Goal: Information Seeking & Learning: Learn about a topic

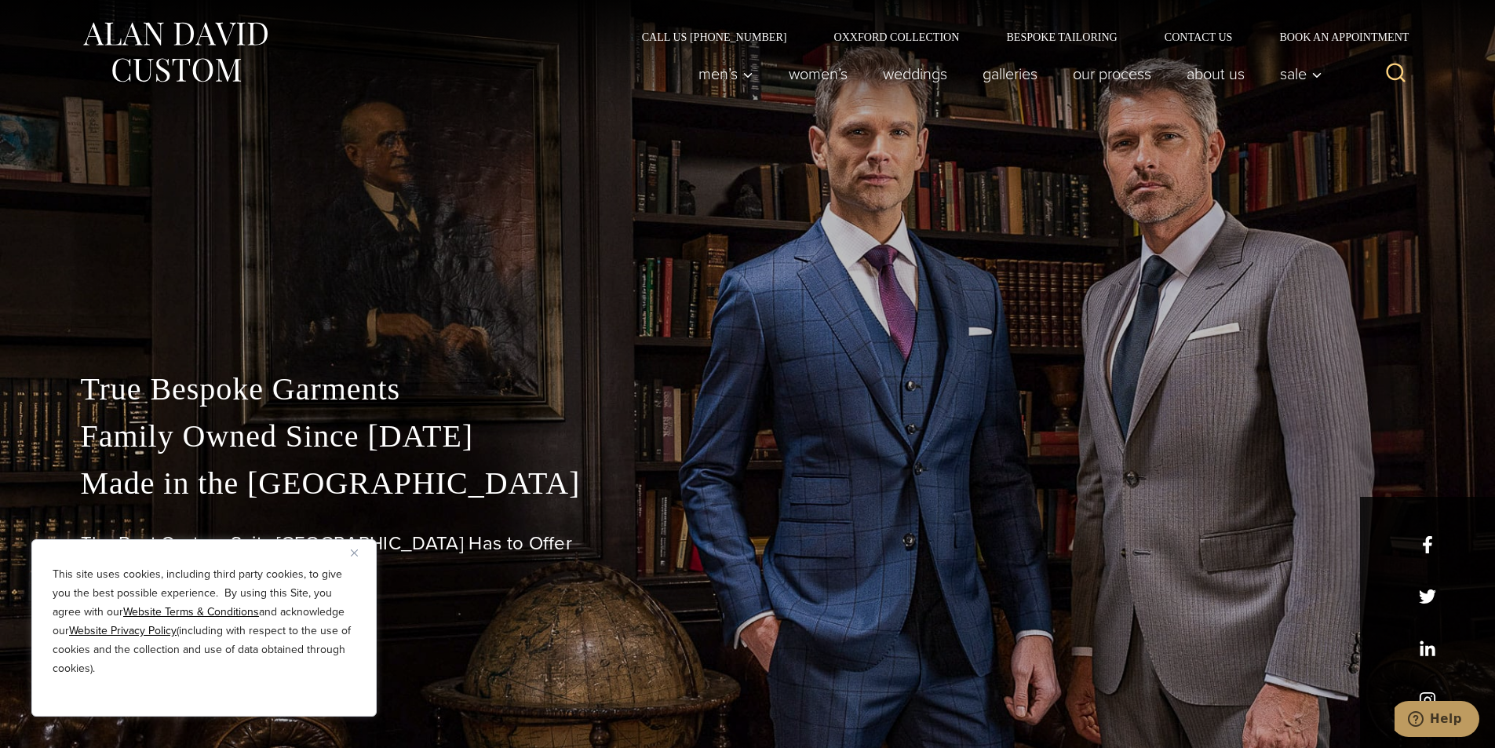
click at [354, 551] on img "Close" at bounding box center [354, 552] width 7 height 7
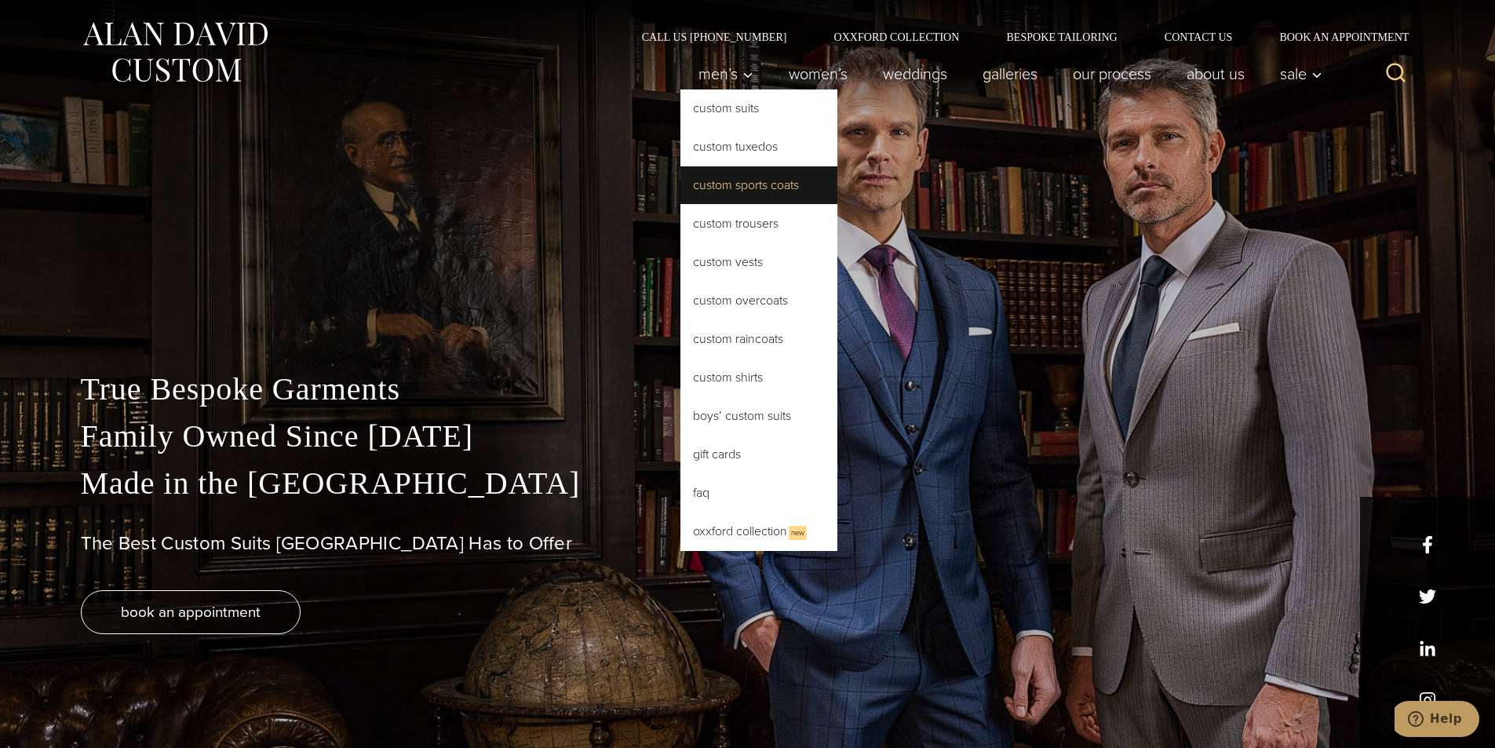
click at [728, 189] on link "Custom Sports Coats" at bounding box center [758, 185] width 157 height 38
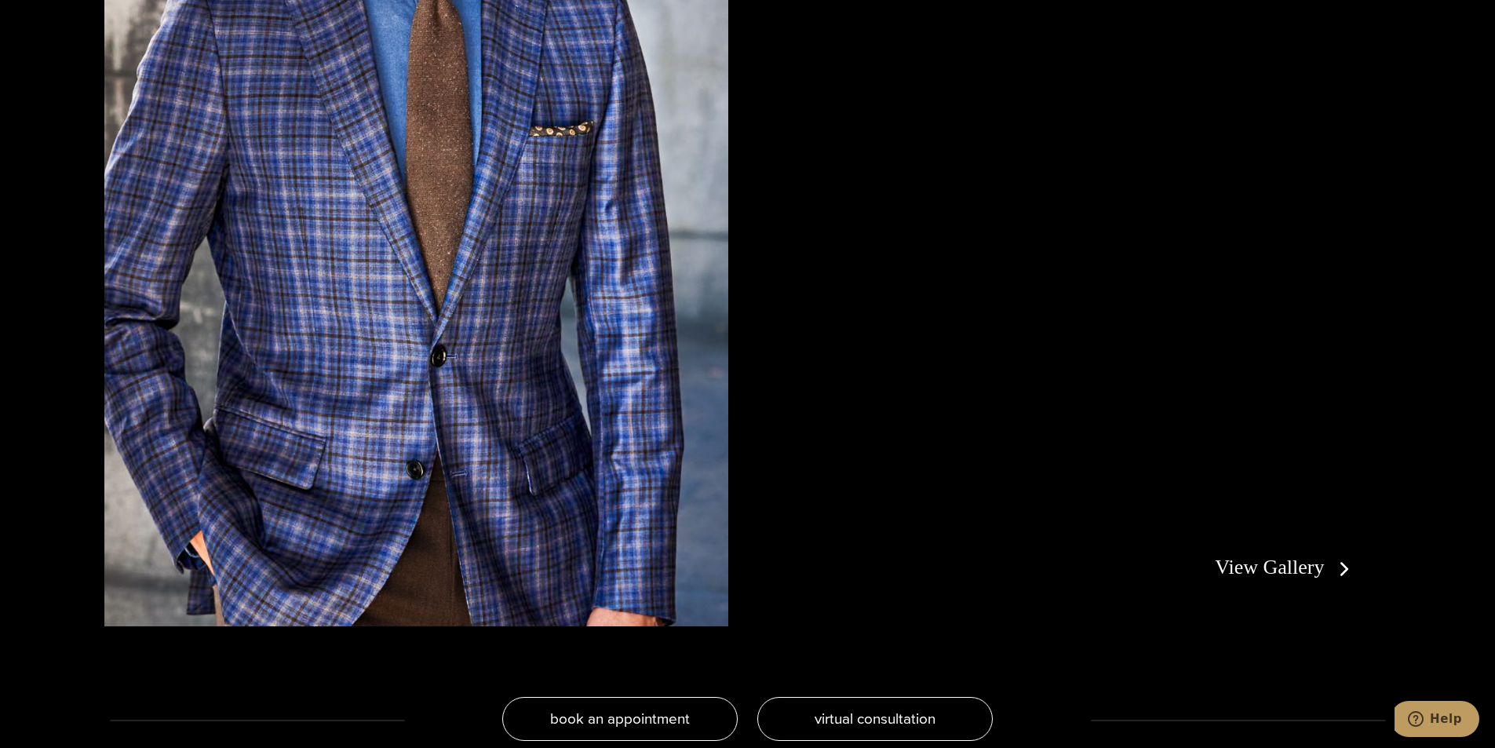
scroll to position [3453, 0]
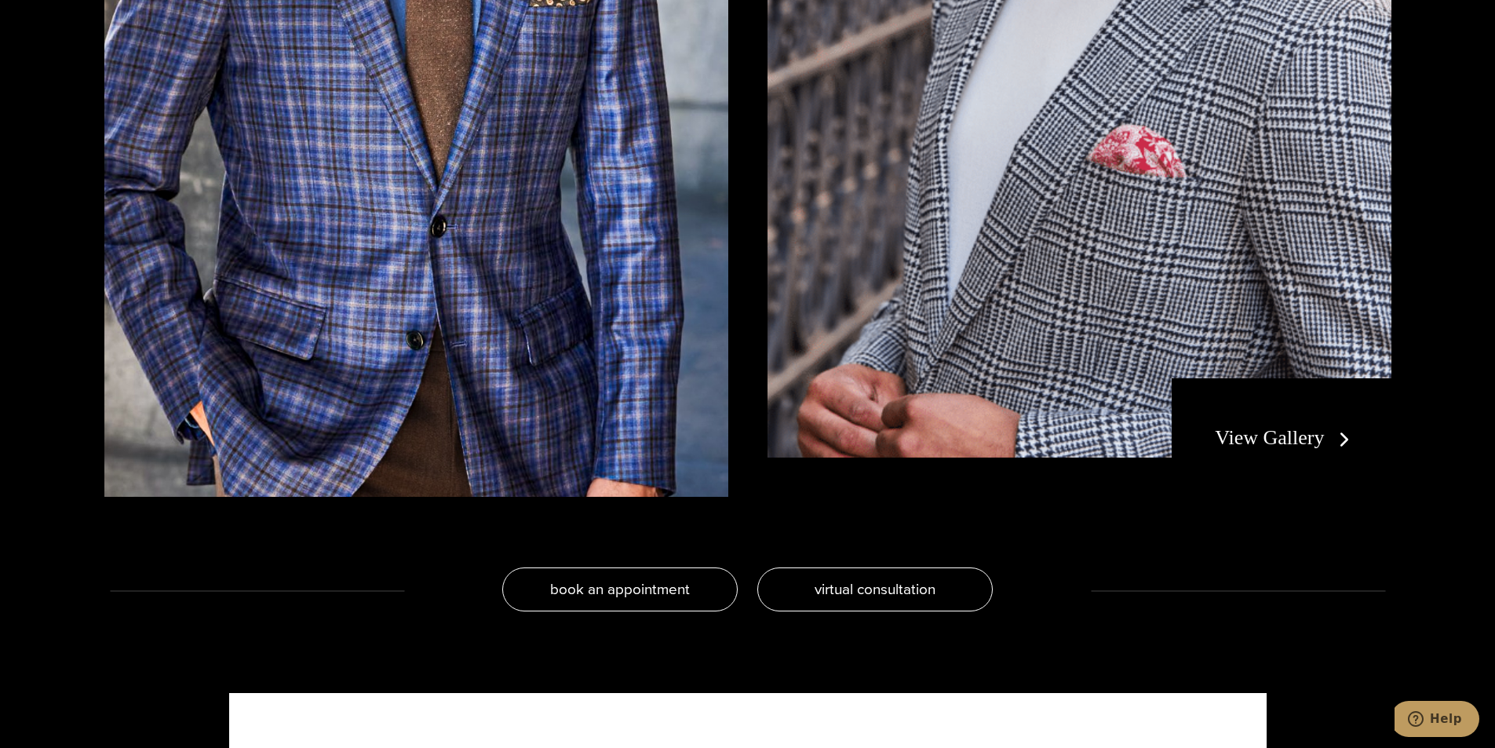
click at [1296, 436] on link "View Gallery" at bounding box center [1285, 437] width 140 height 23
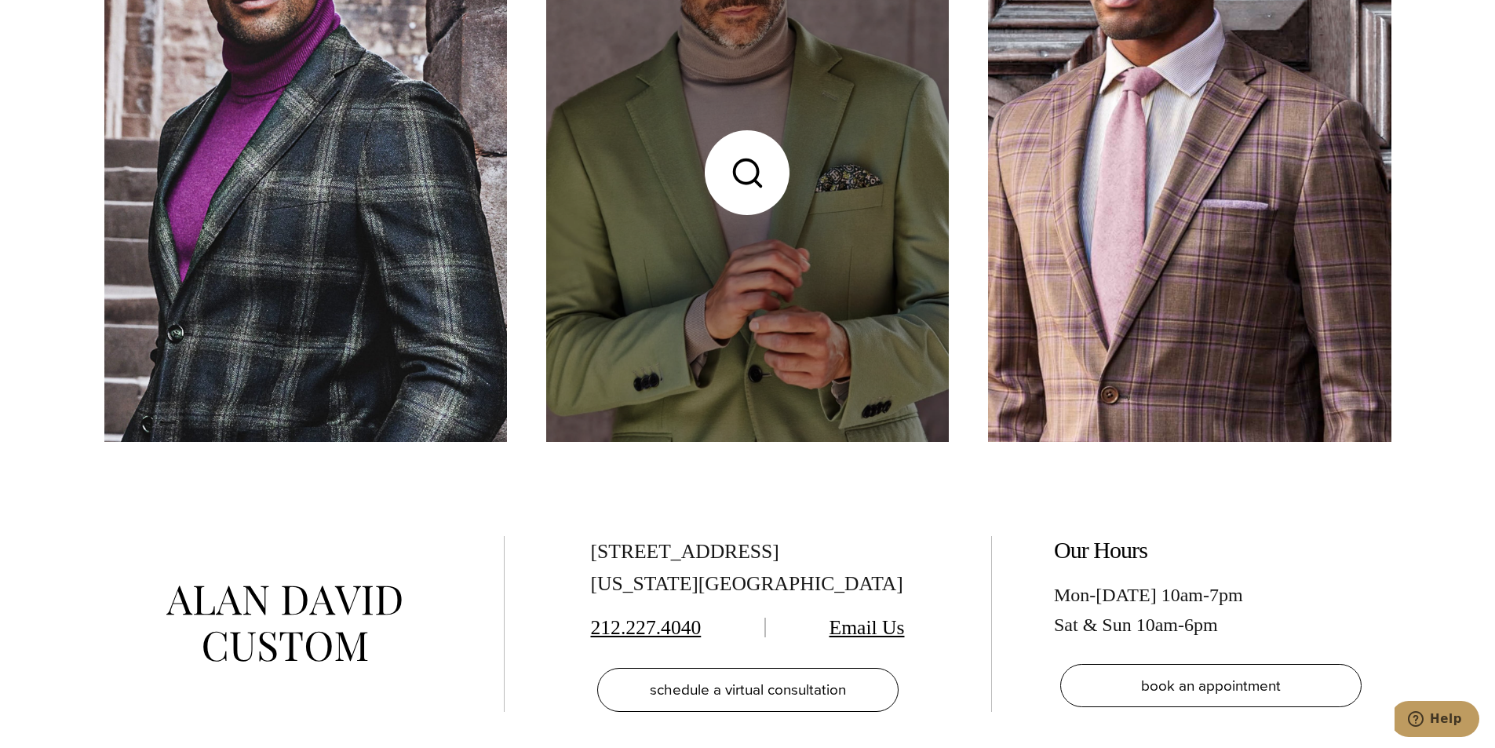
scroll to position [5572, 0]
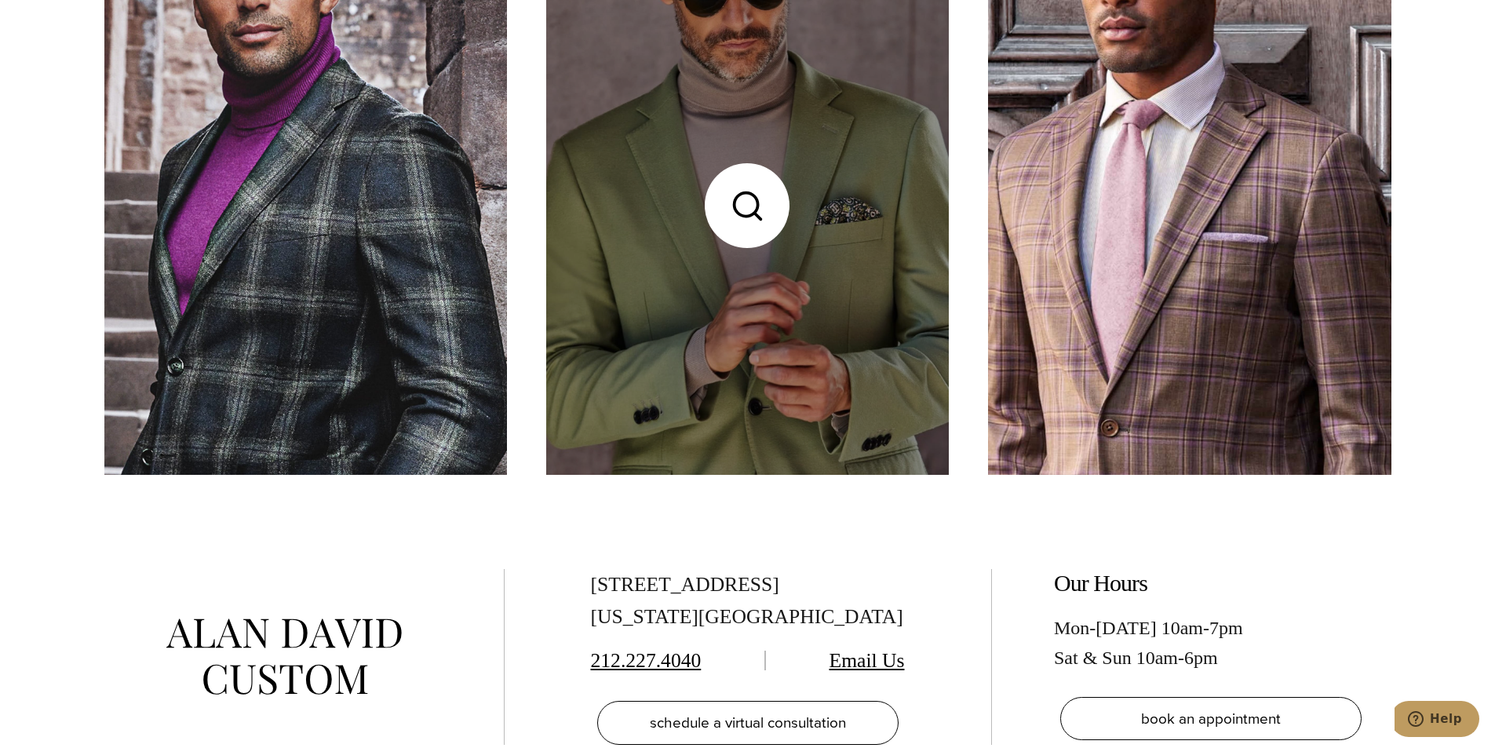
click at [612, 314] on link at bounding box center [747, 205] width 403 height 537
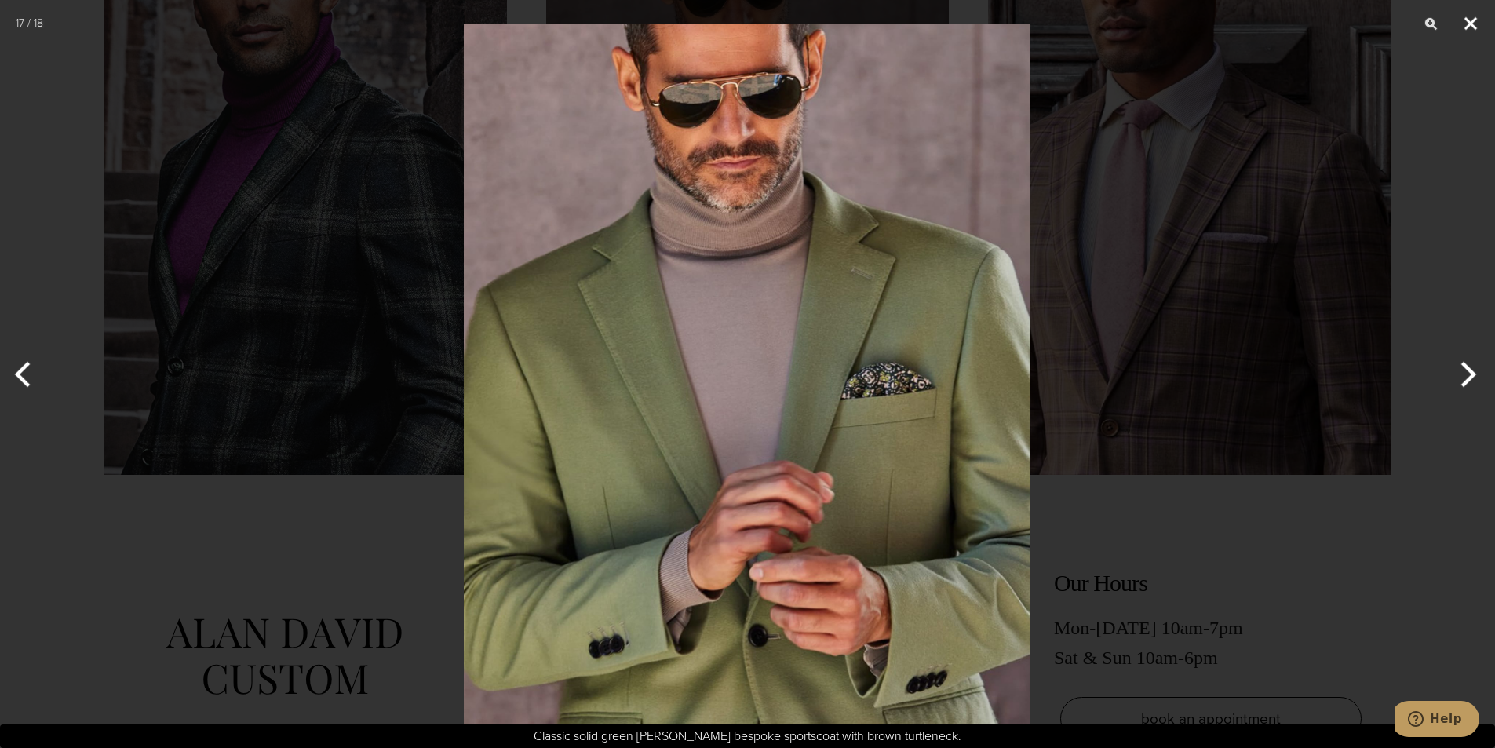
click at [1474, 18] on button "Close" at bounding box center [1470, 23] width 39 height 47
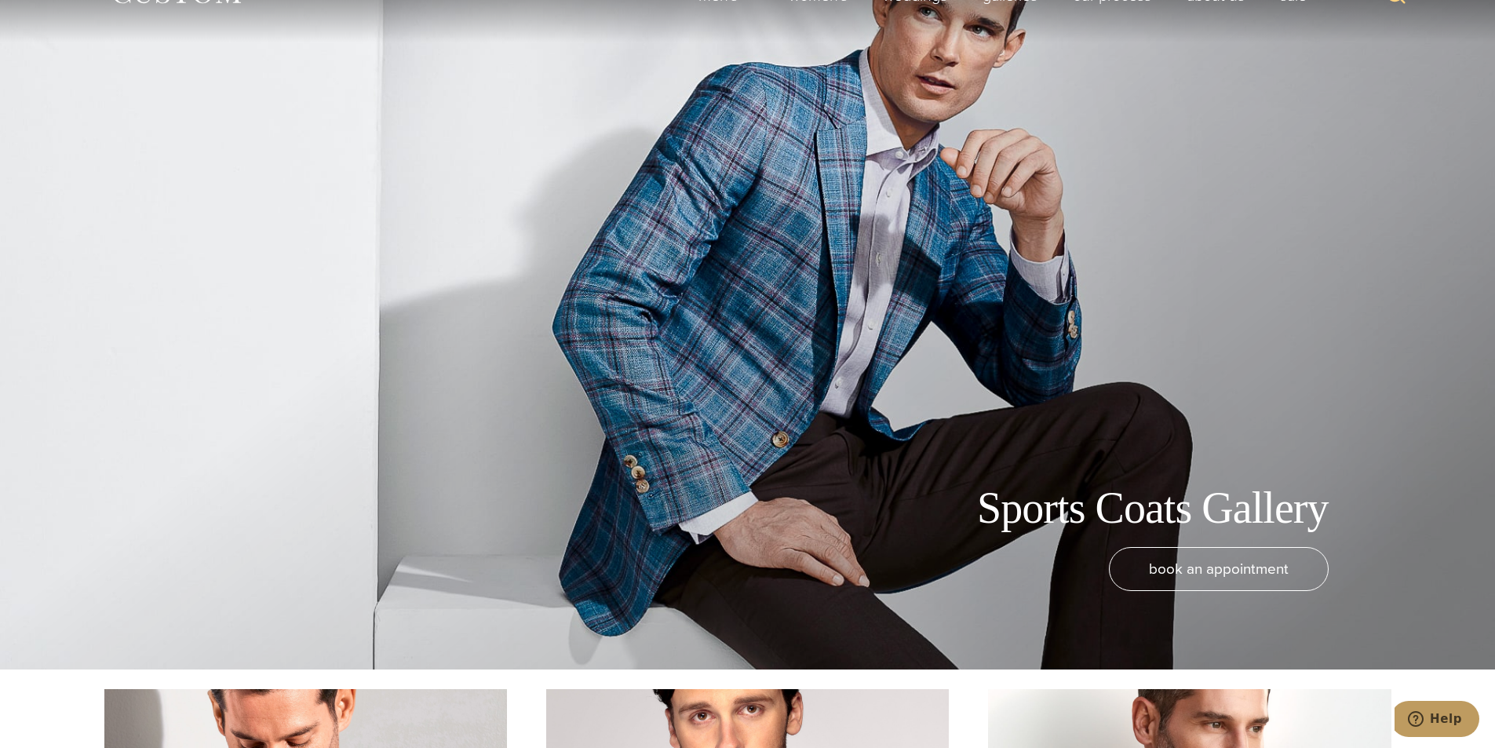
scroll to position [0, 0]
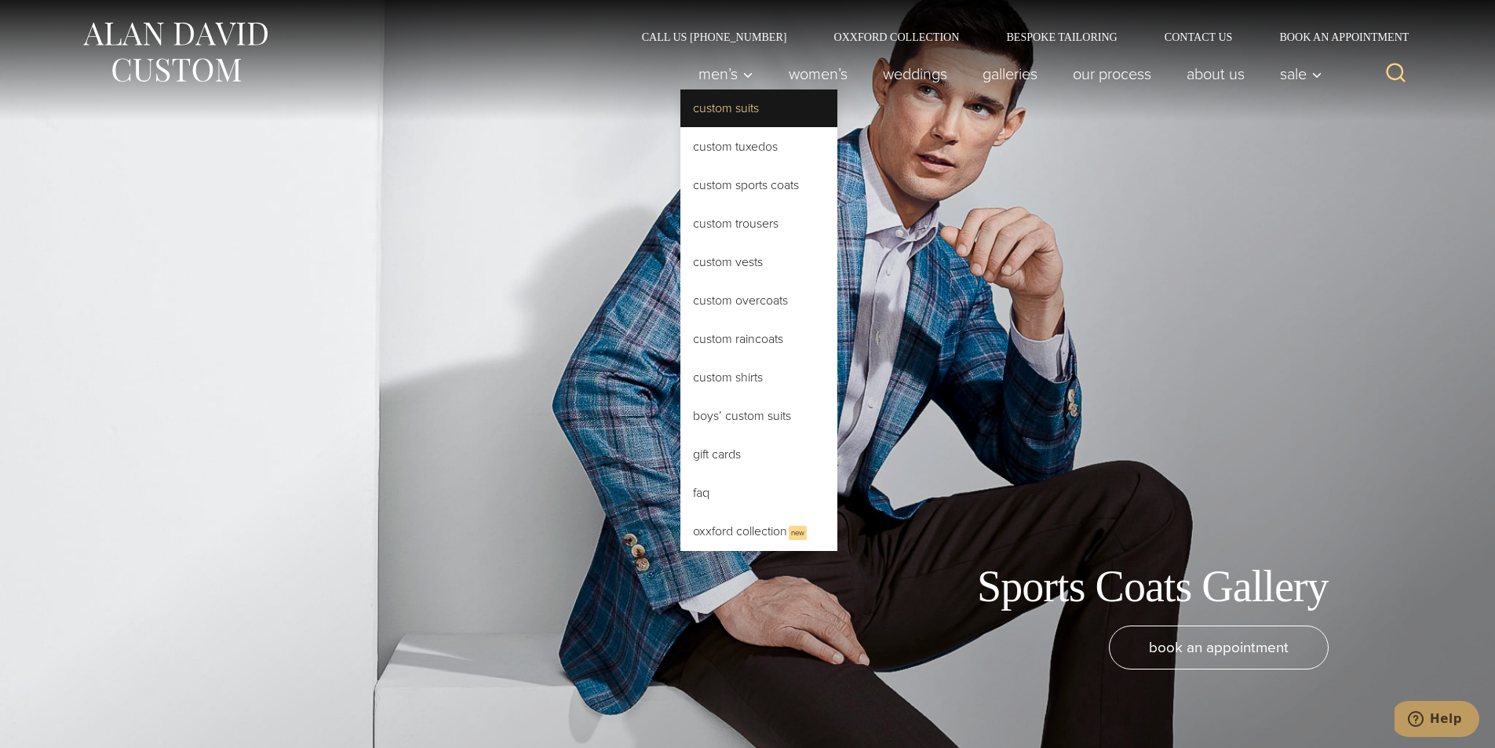
click at [718, 107] on link "Custom Suits" at bounding box center [758, 108] width 157 height 38
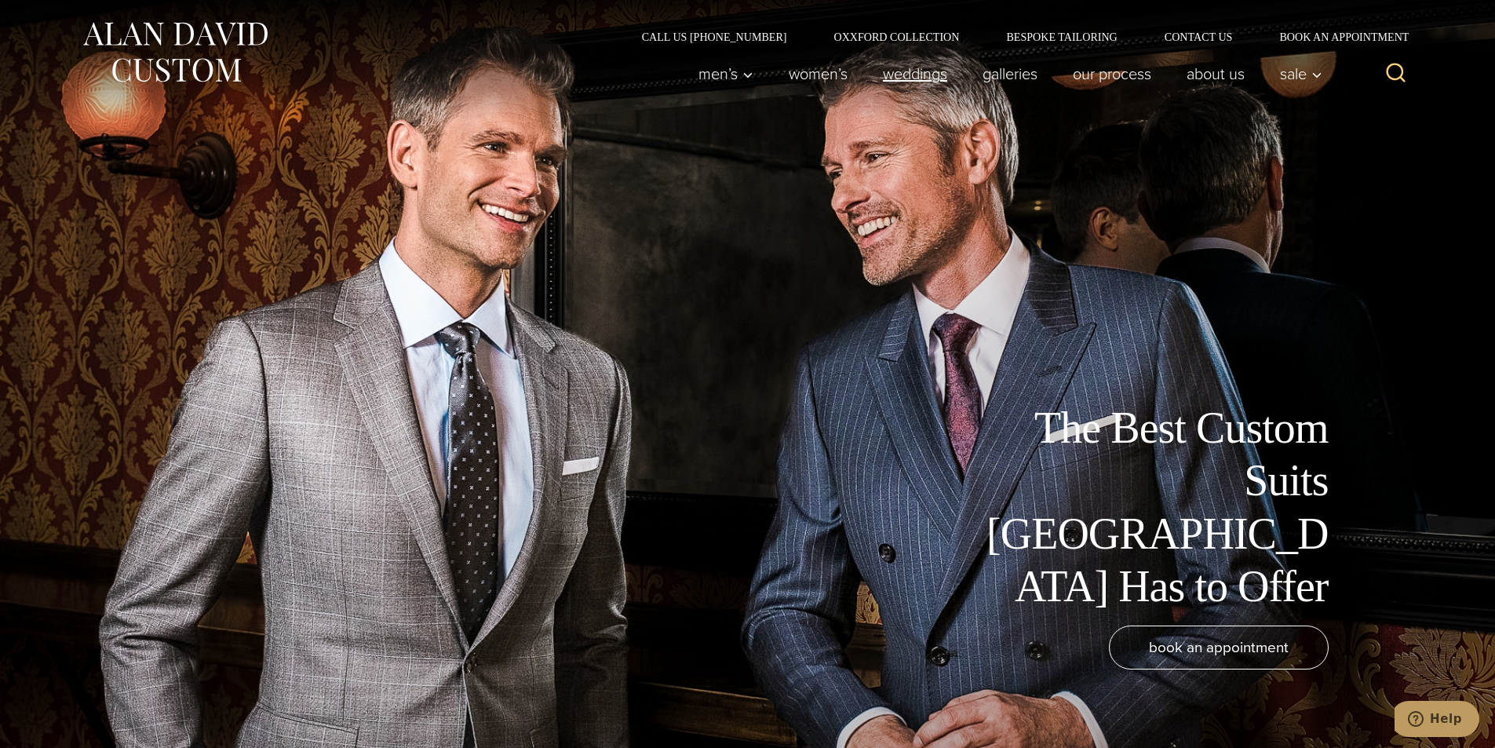
click at [890, 80] on link "weddings" at bounding box center [915, 73] width 100 height 31
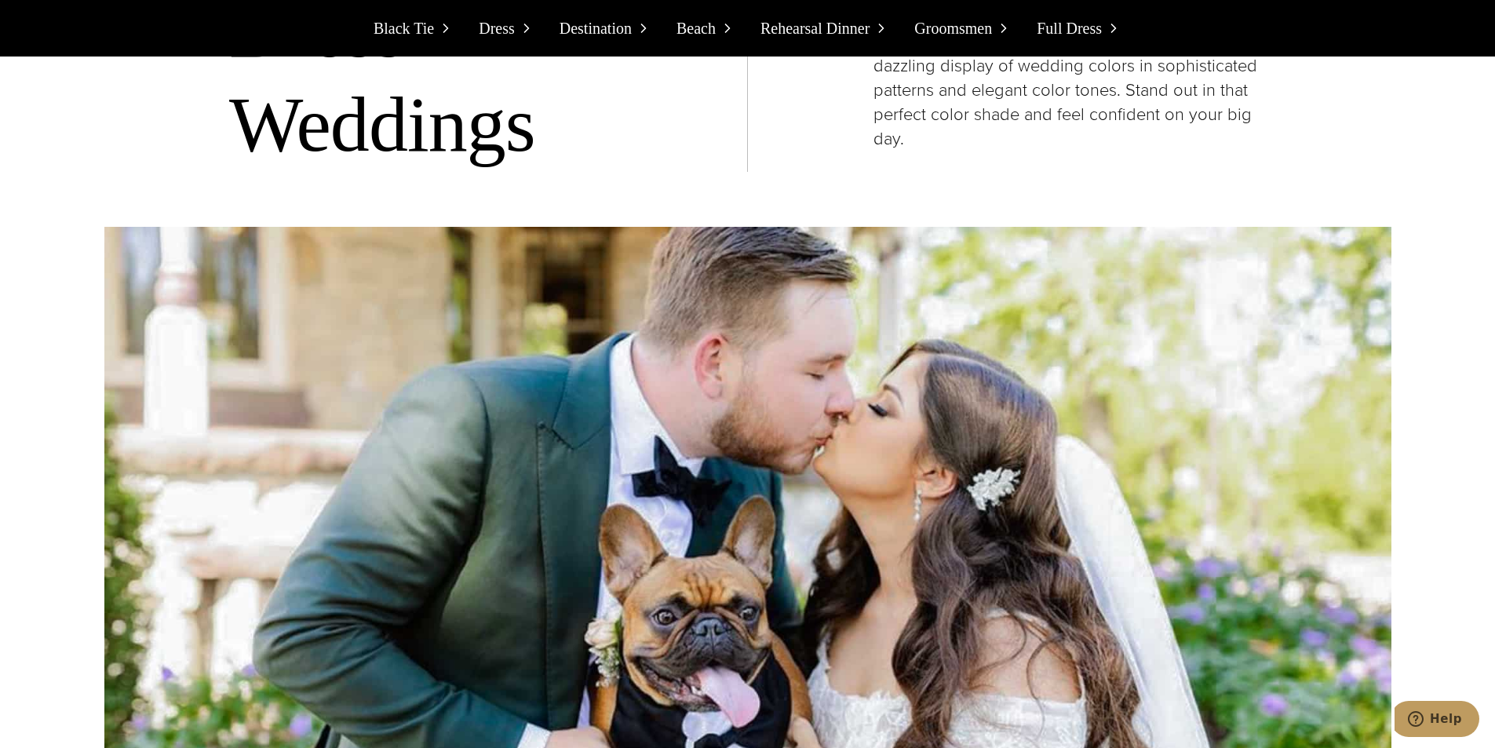
scroll to position [3924, 0]
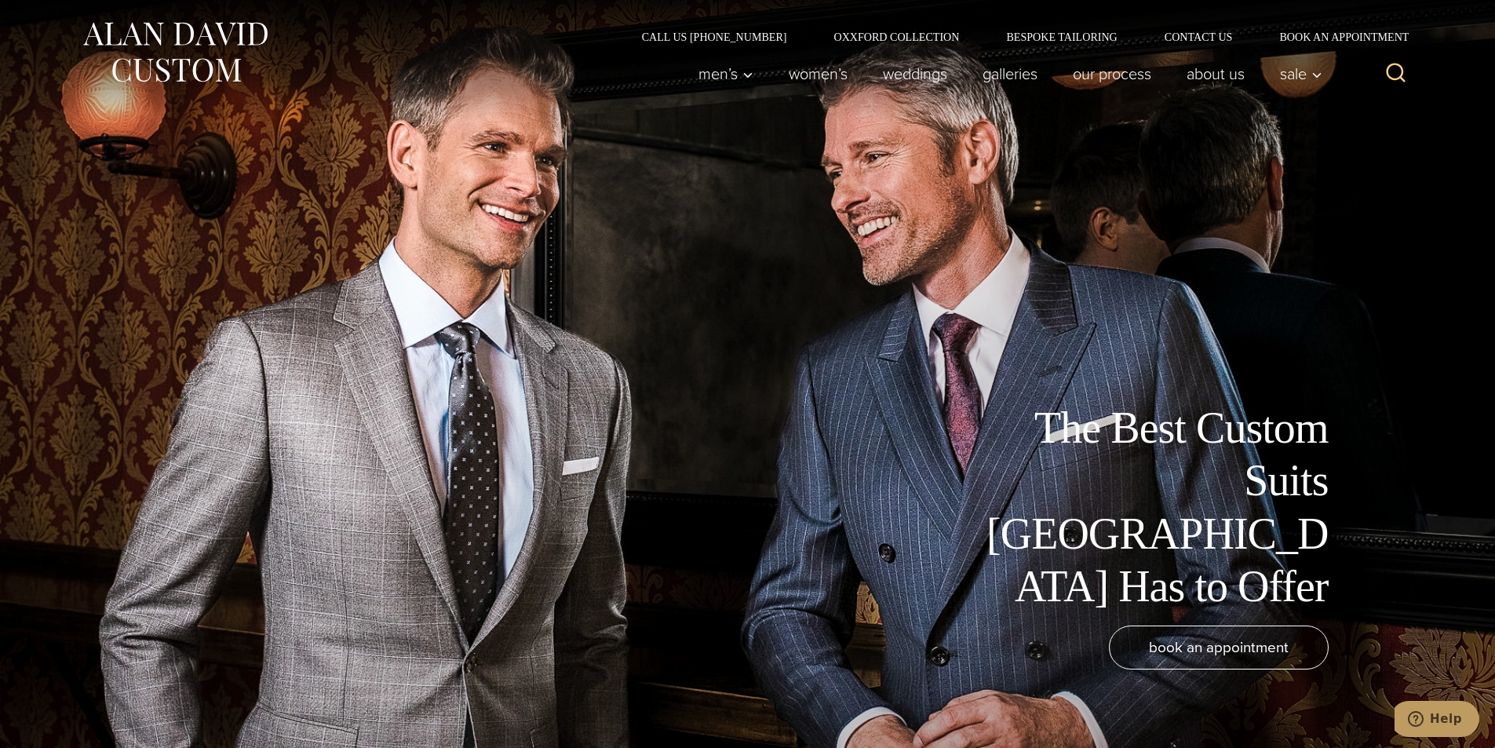
click at [967, 487] on div "The Best Custom Suits NYC Has to Offer" at bounding box center [747, 507] width 1287 height 211
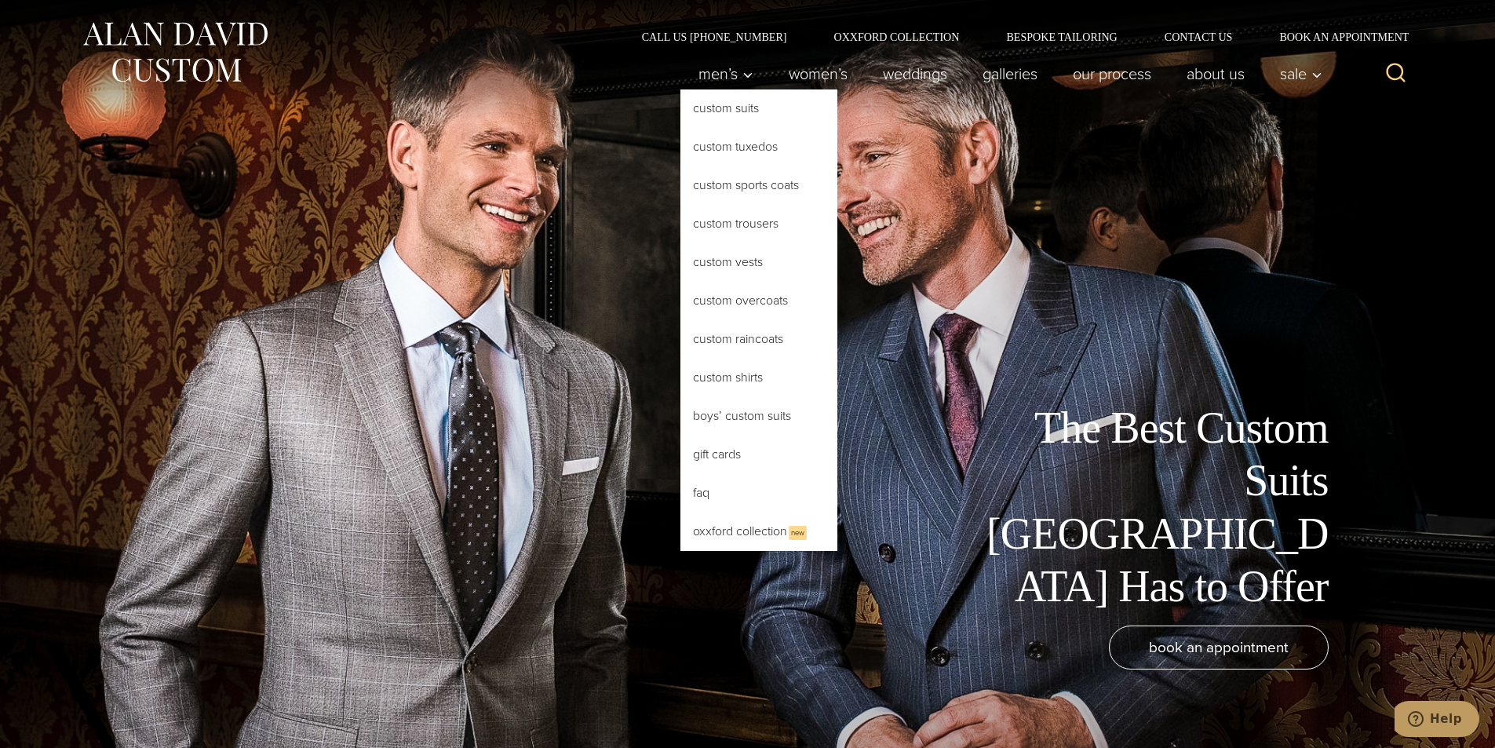
click at [722, 114] on link "Custom Suits" at bounding box center [758, 108] width 157 height 38
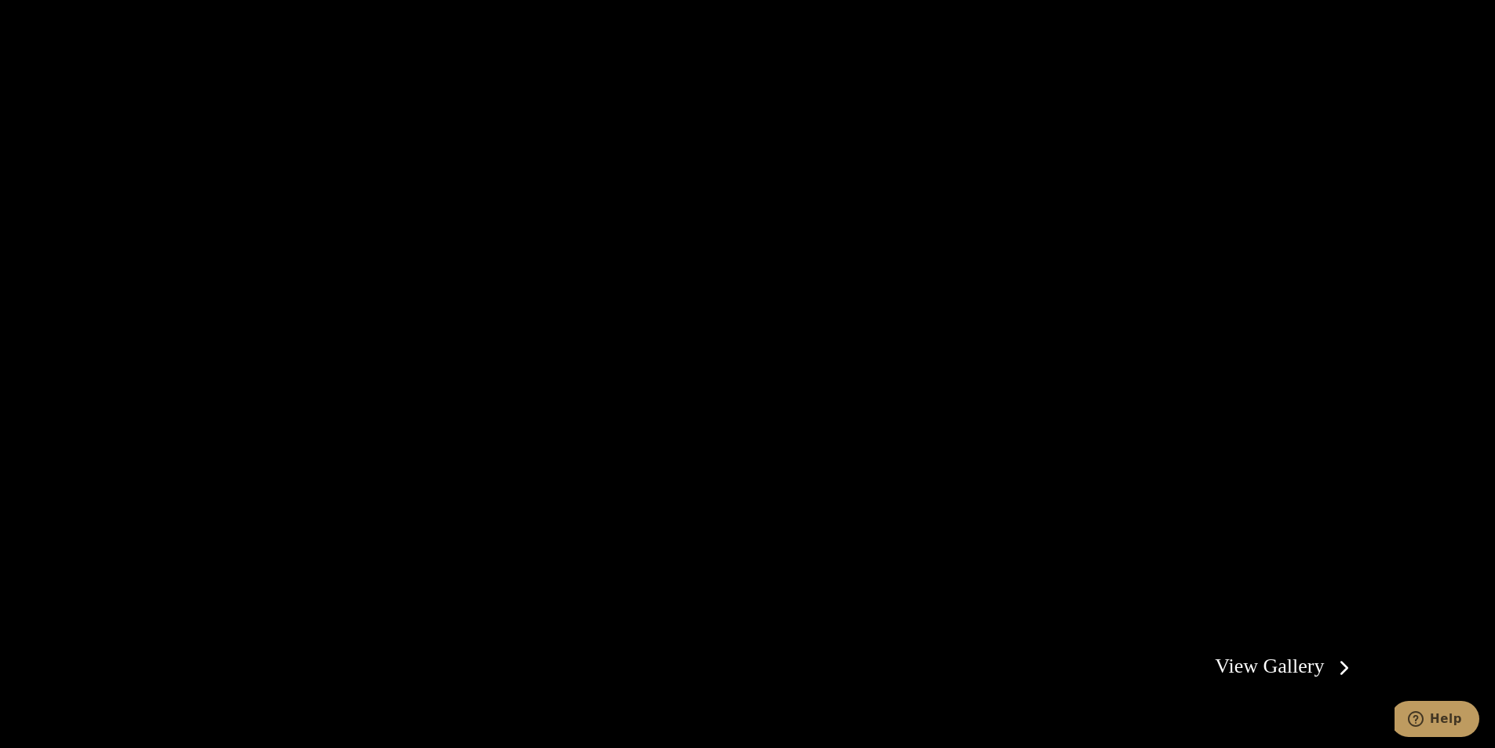
scroll to position [3218, 0]
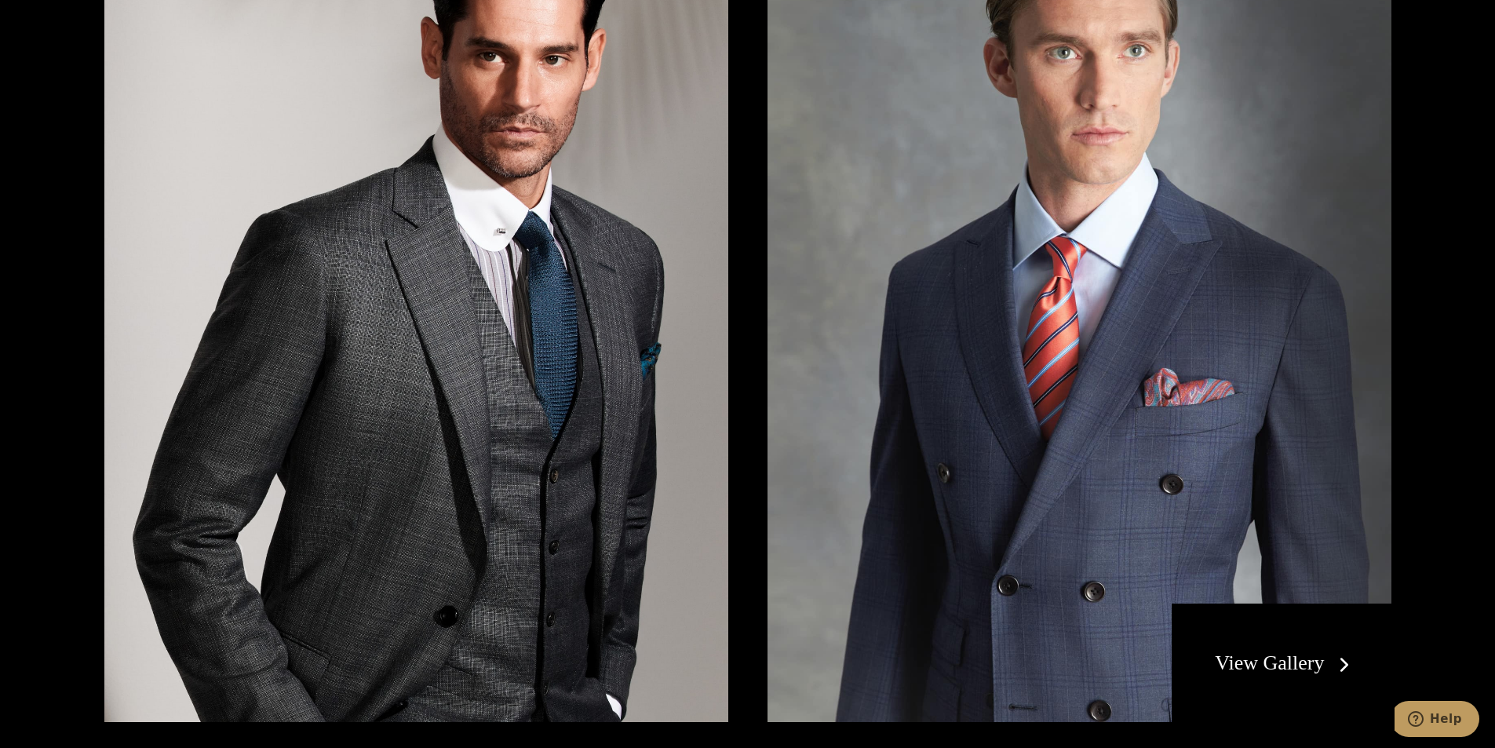
click at [1292, 662] on link "View Gallery" at bounding box center [1285, 662] width 140 height 23
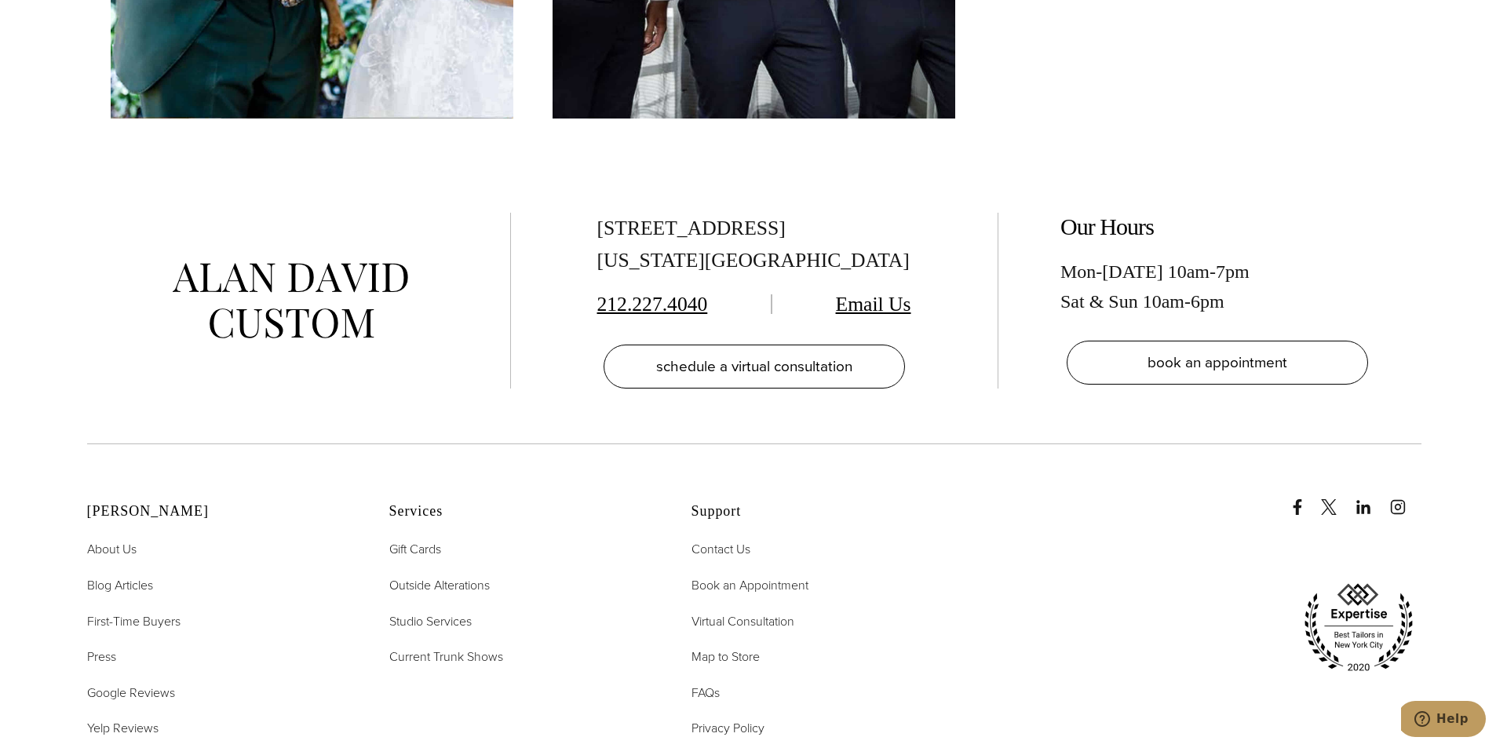
scroll to position [8789, 0]
